Goal: Transaction & Acquisition: Download file/media

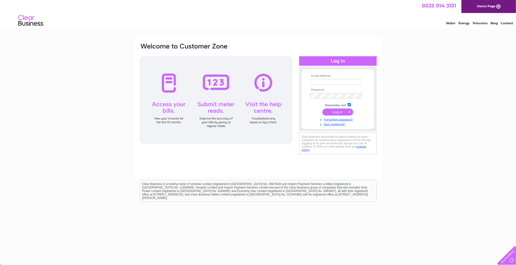
type input "[PERSON_NAME][EMAIL_ADDRESS][DOMAIN_NAME]"
click at [338, 112] on input "submit" at bounding box center [338, 112] width 31 height 7
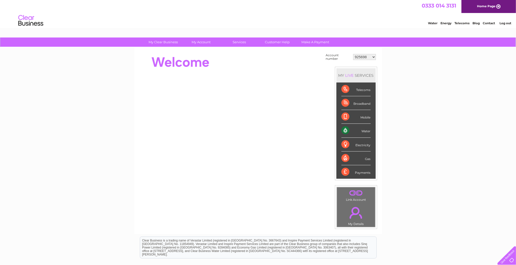
click at [365, 59] on select "925698 934462 934831 938572 941363 942374 952730 966731 966770 967205 971927 97…" at bounding box center [365, 57] width 23 height 6
select select "30318144"
click at [354, 54] on select "925698 934462 934831 938572 941363 942374 952730 966731 966770 967205 971927 97…" at bounding box center [365, 57] width 23 height 6
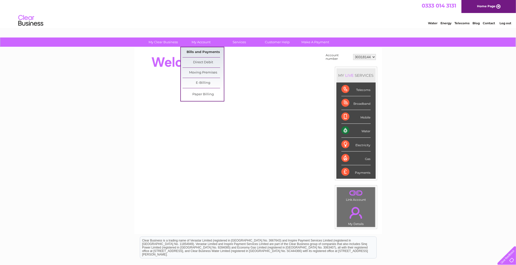
click at [201, 53] on link "Bills and Payments" at bounding box center [203, 52] width 41 height 10
click at [205, 52] on link "Bills and Payments" at bounding box center [203, 52] width 41 height 10
click at [204, 51] on link "Bills and Payments" at bounding box center [203, 52] width 41 height 10
click at [203, 52] on link "Bills and Payments" at bounding box center [203, 52] width 41 height 10
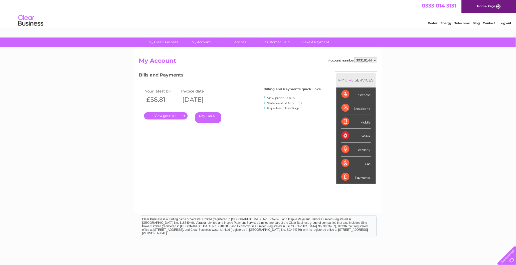
click at [279, 65] on h2 "My Account" at bounding box center [258, 62] width 238 height 10
click at [279, 97] on link "View previous bills" at bounding box center [282, 98] width 28 height 4
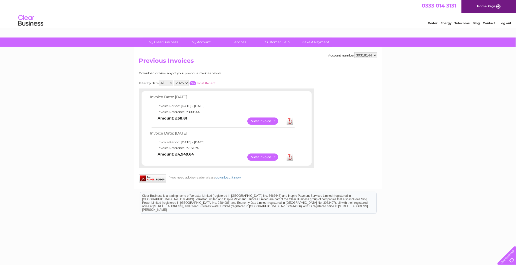
click at [182, 83] on select "2025" at bounding box center [181, 83] width 15 height 6
click at [236, 74] on div "Download or view any of your previous invoices below." at bounding box center [204, 74] width 131 height 4
click at [290, 151] on td "View Download Amount: £4,949.64" at bounding box center [222, 157] width 146 height 12
click at [291, 157] on link "Download" at bounding box center [290, 157] width 6 height 7
click at [290, 122] on link "Download" at bounding box center [290, 121] width 6 height 7
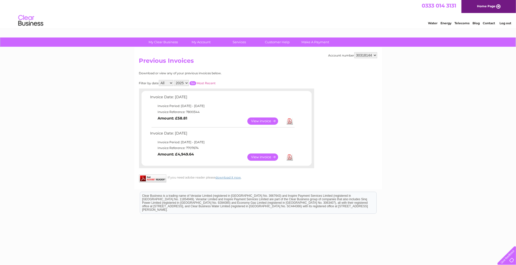
drag, startPoint x: 286, startPoint y: 117, endPoint x: 289, endPoint y: 121, distance: 5.0
click at [287, 120] on td "View Download Amount: £58.81" at bounding box center [222, 121] width 146 height 12
click at [289, 121] on link "Download" at bounding box center [290, 121] width 6 height 7
